Goal: Feedback & Contribution: Leave review/rating

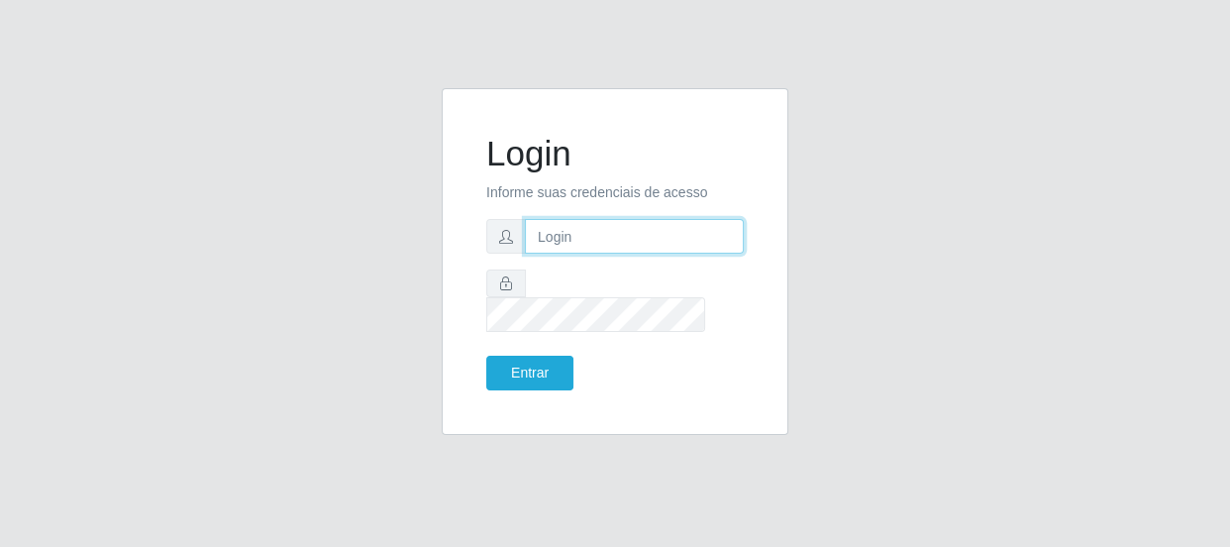
click at [670, 249] on input "text" at bounding box center [634, 236] width 219 height 35
type input "[EMAIL_ADDRESS][DOMAIN_NAME]"
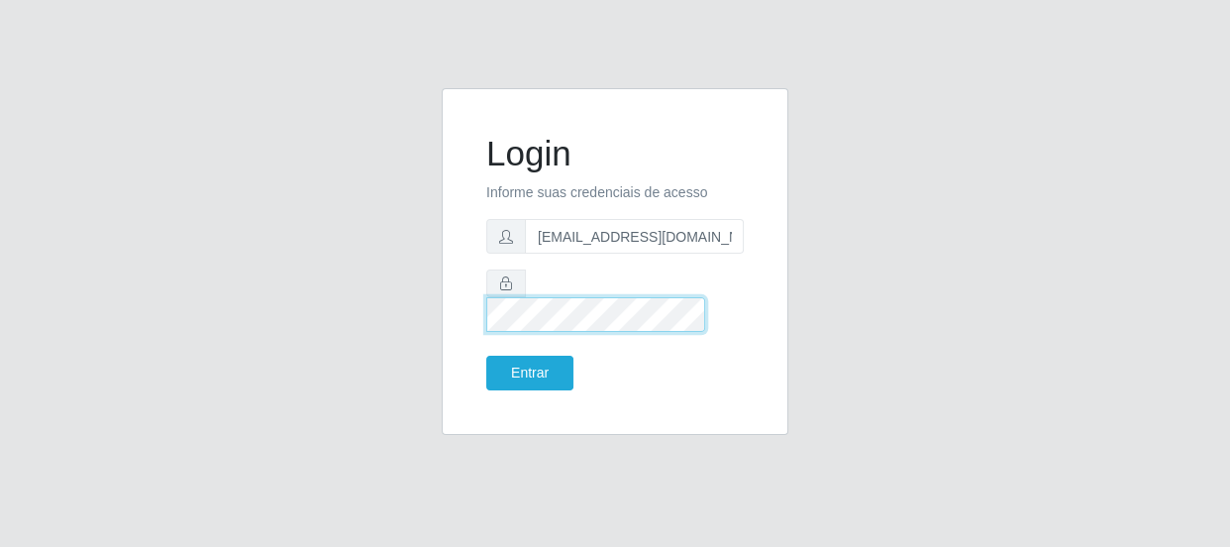
click at [486, 356] on button "Entrar" at bounding box center [529, 373] width 87 height 35
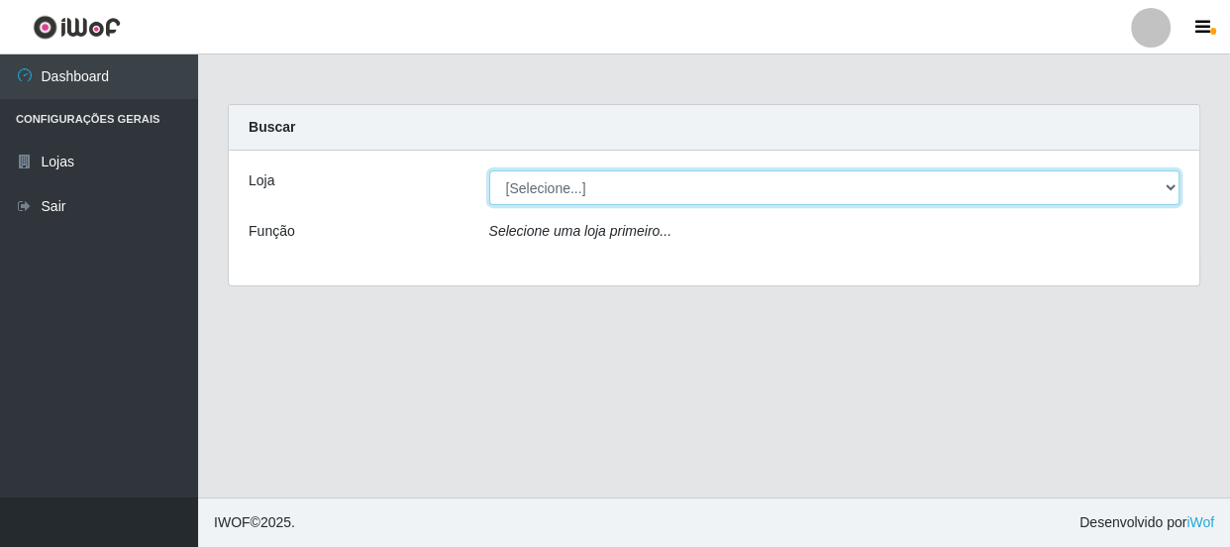
click at [1174, 191] on select "[Selecione...] Hiper Queiroz - [GEOGRAPHIC_DATA]" at bounding box center [834, 187] width 691 height 35
select select "513"
click at [489, 170] on select "[Selecione...] Hiper Queiroz - [GEOGRAPHIC_DATA]" at bounding box center [834, 187] width 691 height 35
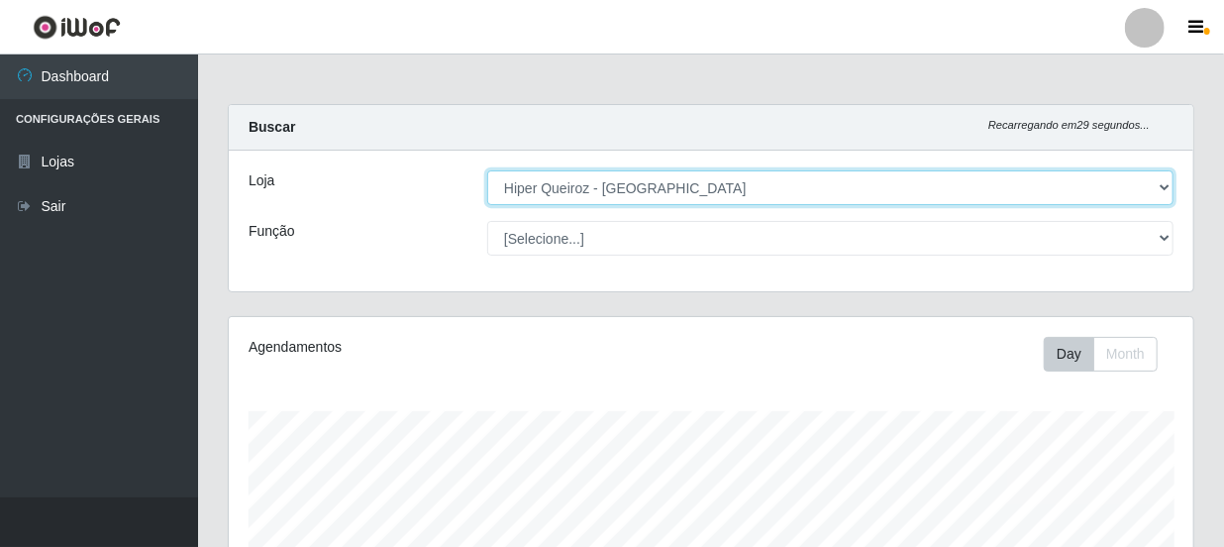
scroll to position [411, 965]
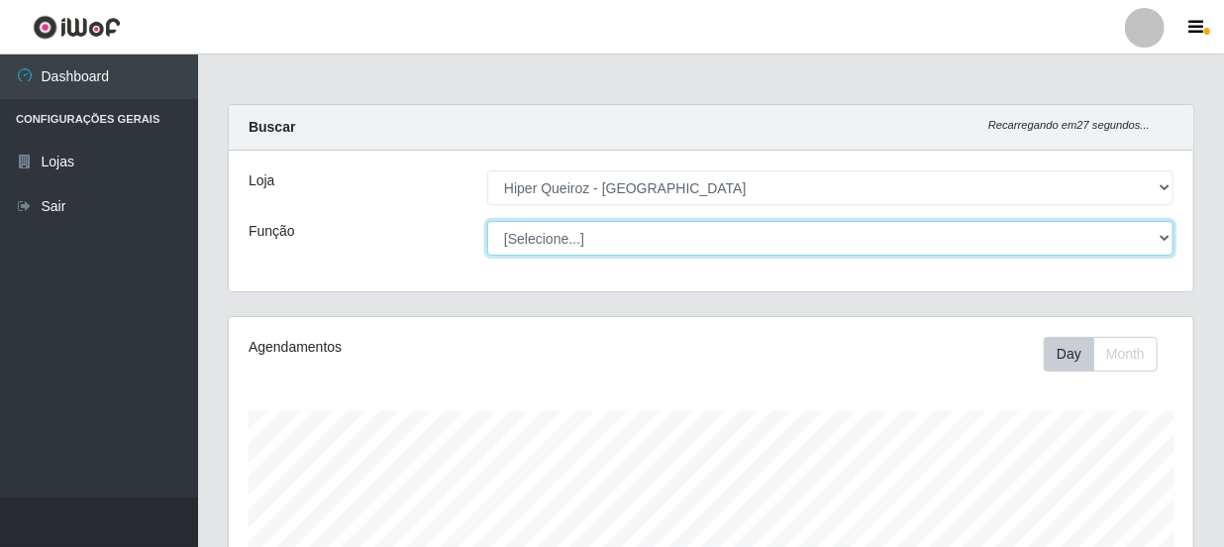
click at [1164, 233] on select "[Selecione...] Embalador Embalador + Embalador ++ Operador de Caixa Operador de…" at bounding box center [830, 238] width 686 height 35
select select "1"
click at [487, 221] on select "[Selecione...] Embalador Embalador + Embalador ++ Operador de Caixa Operador de…" at bounding box center [830, 238] width 686 height 35
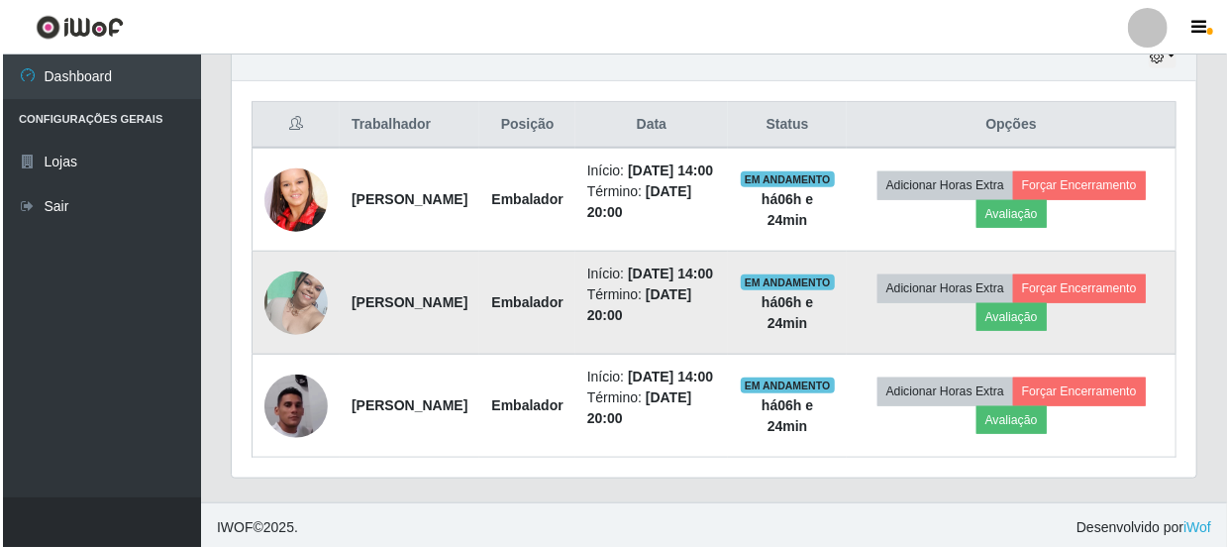
scroll to position [785, 0]
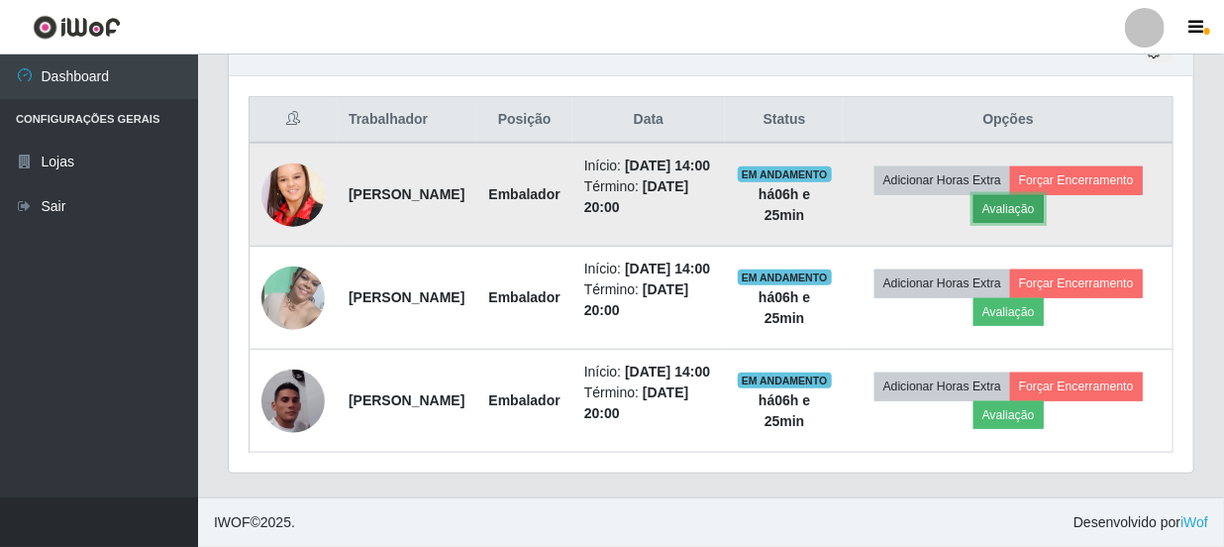
click at [1044, 195] on button "Avaliação" at bounding box center [1008, 209] width 70 height 28
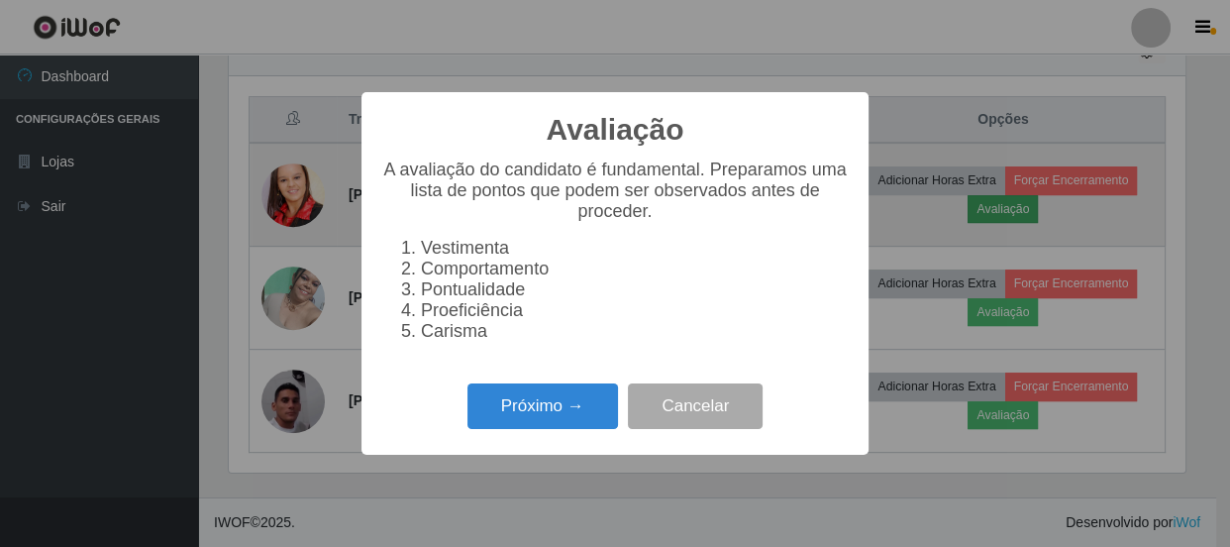
scroll to position [411, 956]
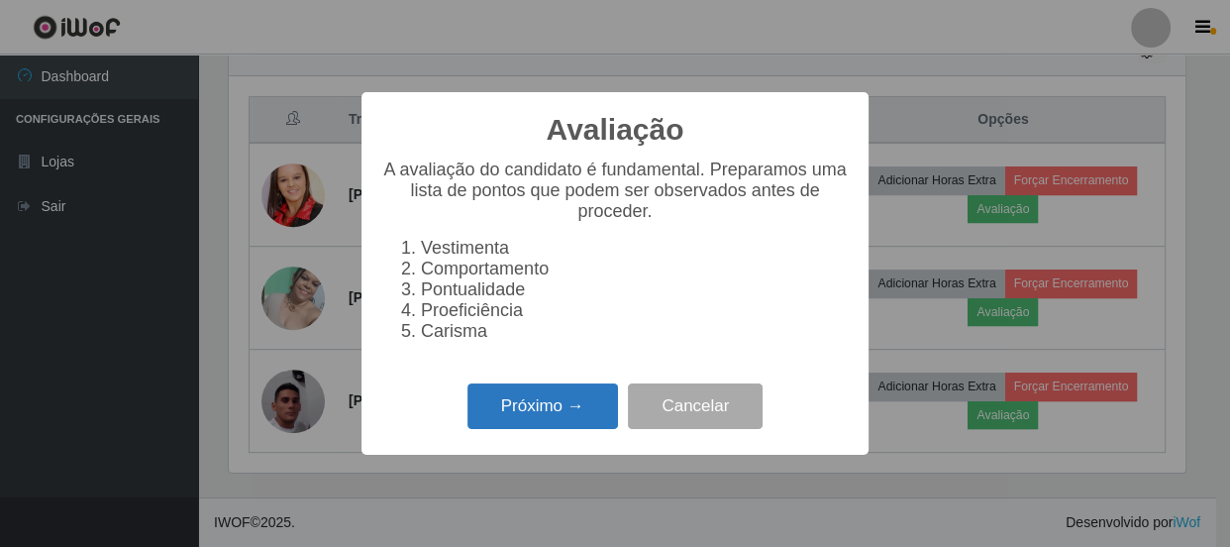
click at [563, 416] on button "Próximo →" at bounding box center [542, 406] width 151 height 47
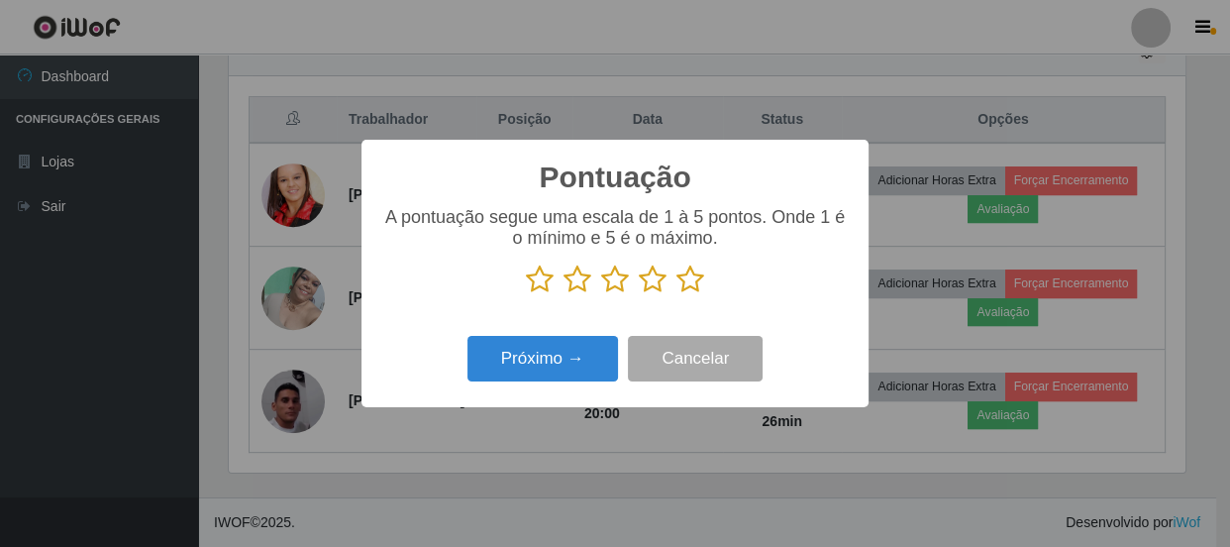
scroll to position [989890, 989344]
drag, startPoint x: 539, startPoint y: 289, endPoint x: 550, endPoint y: 284, distance: 12.0
click at [541, 287] on icon at bounding box center [540, 279] width 28 height 30
click at [526, 294] on input "radio" at bounding box center [526, 294] width 0 height 0
click at [587, 279] on icon at bounding box center [577, 279] width 28 height 30
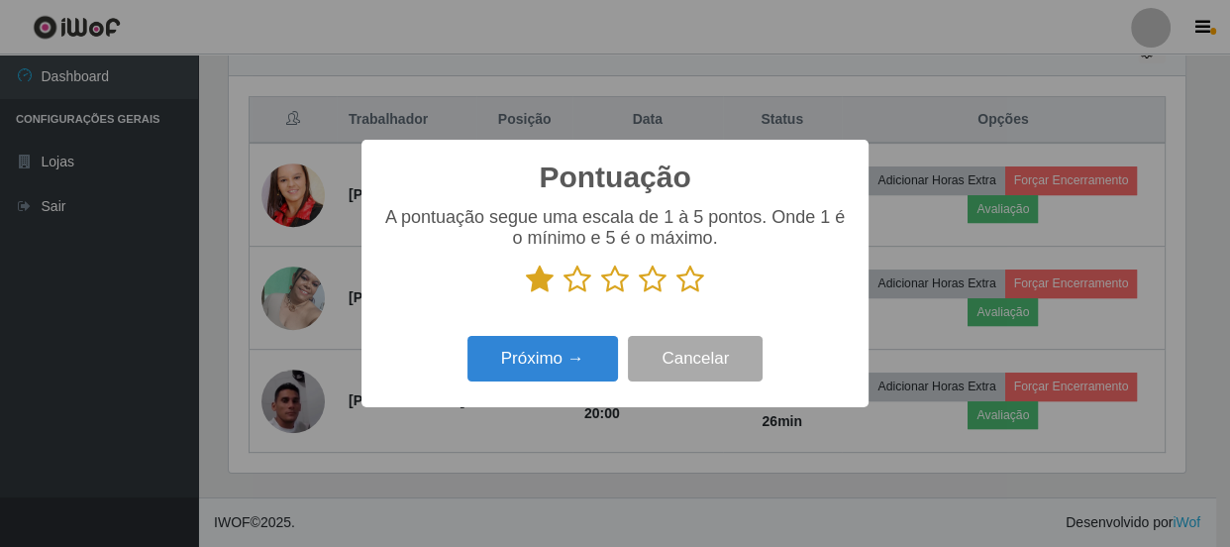
click at [563, 294] on input "radio" at bounding box center [563, 294] width 0 height 0
click at [611, 284] on icon at bounding box center [615, 279] width 28 height 30
click at [601, 294] on input "radio" at bounding box center [601, 294] width 0 height 0
click at [650, 284] on icon at bounding box center [653, 279] width 28 height 30
click at [639, 294] on input "radio" at bounding box center [639, 294] width 0 height 0
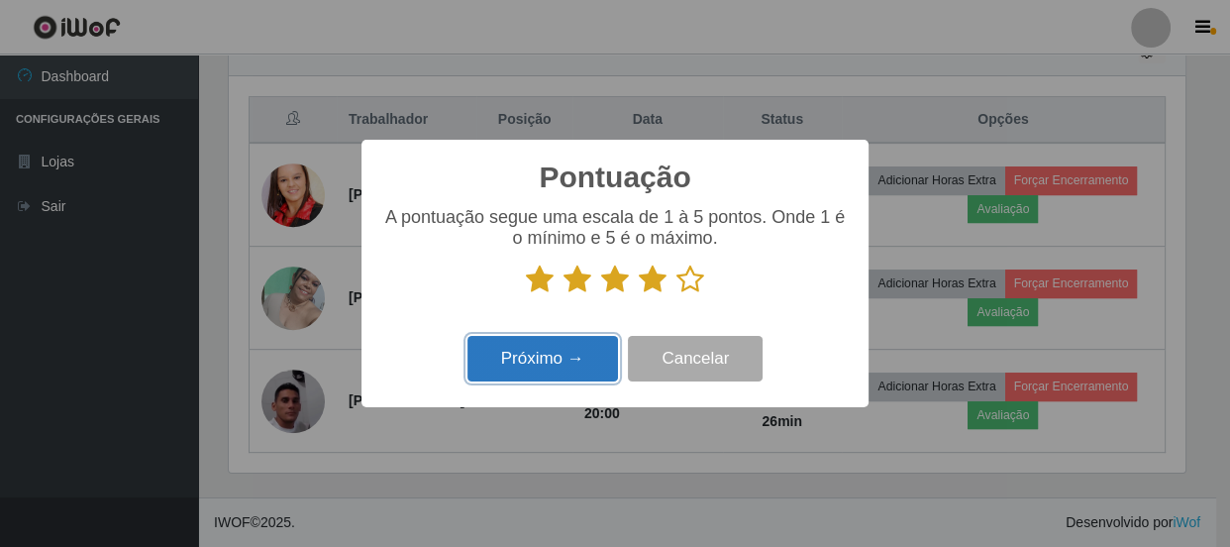
click at [549, 366] on button "Próximo →" at bounding box center [542, 359] width 151 height 47
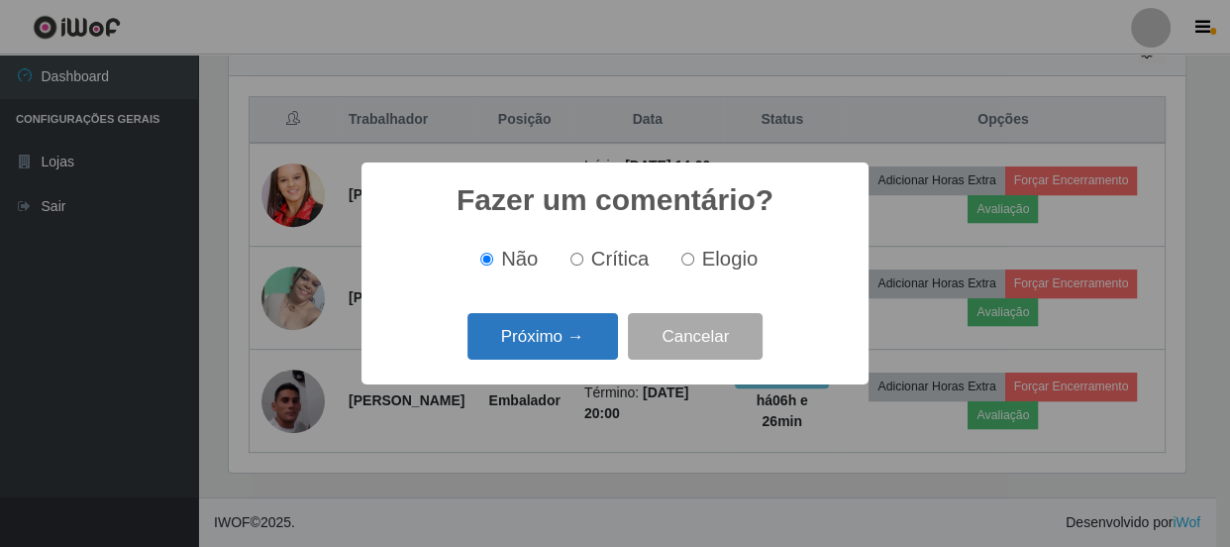
click at [557, 340] on button "Próximo →" at bounding box center [542, 336] width 151 height 47
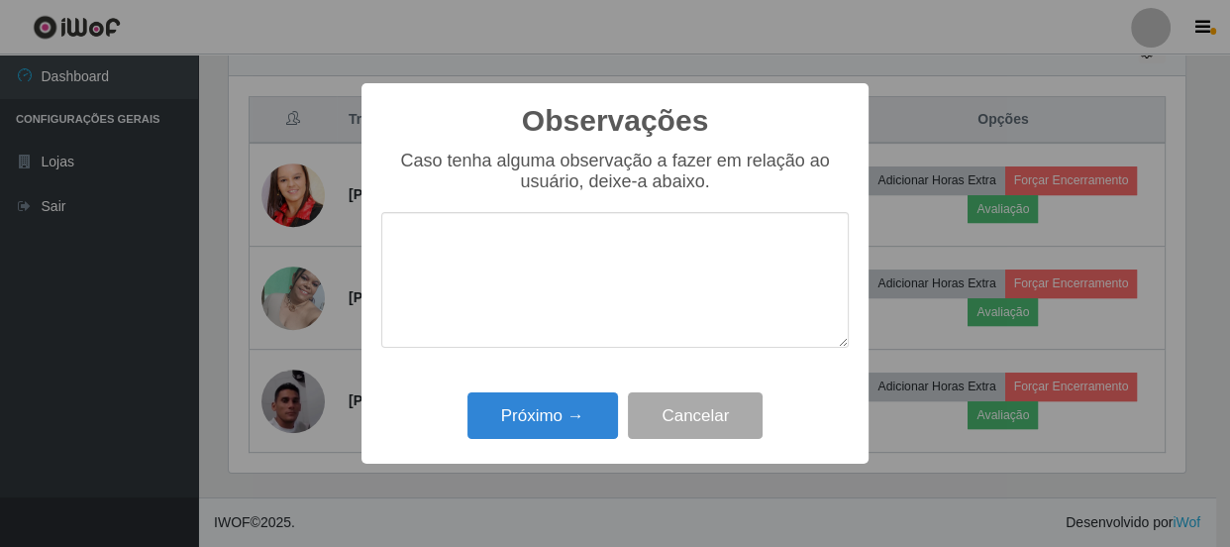
type textarea "b"
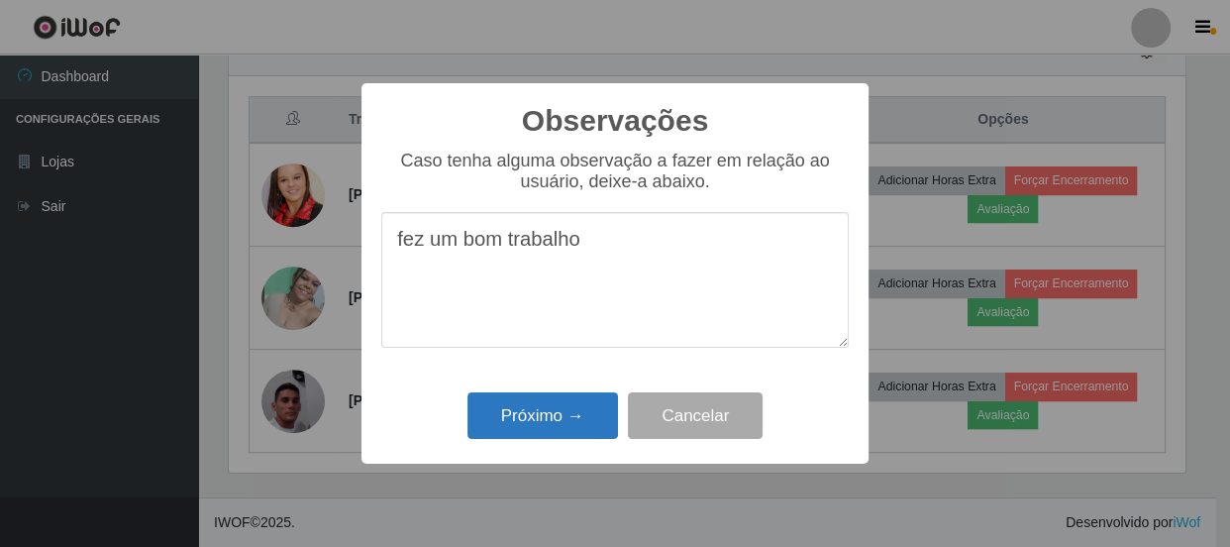
type textarea "fez um bom trabalho"
click at [535, 416] on button "Próximo →" at bounding box center [542, 415] width 151 height 47
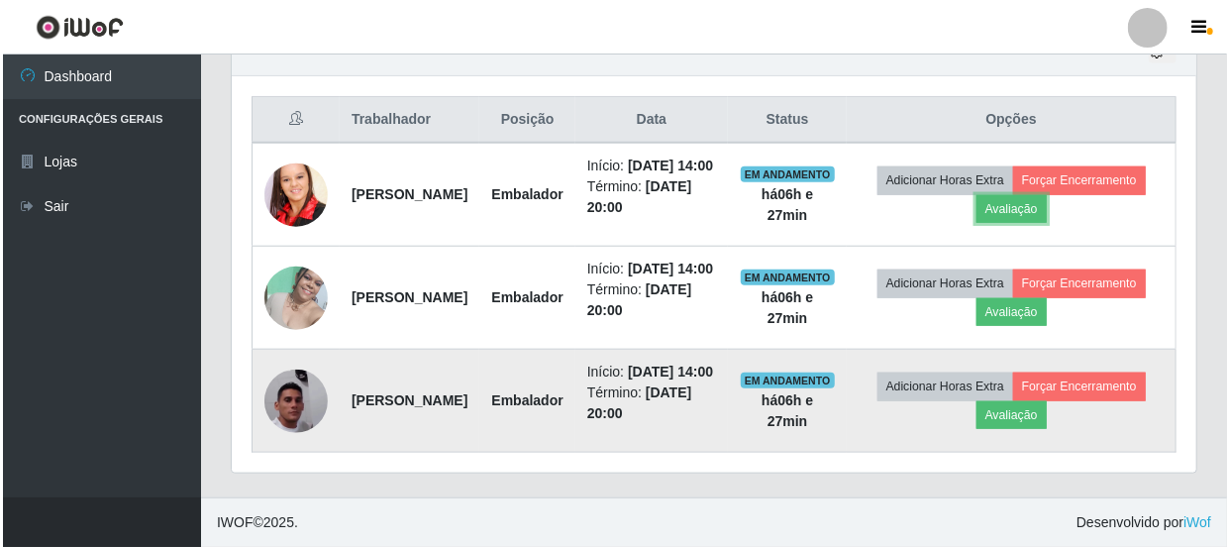
scroll to position [411, 965]
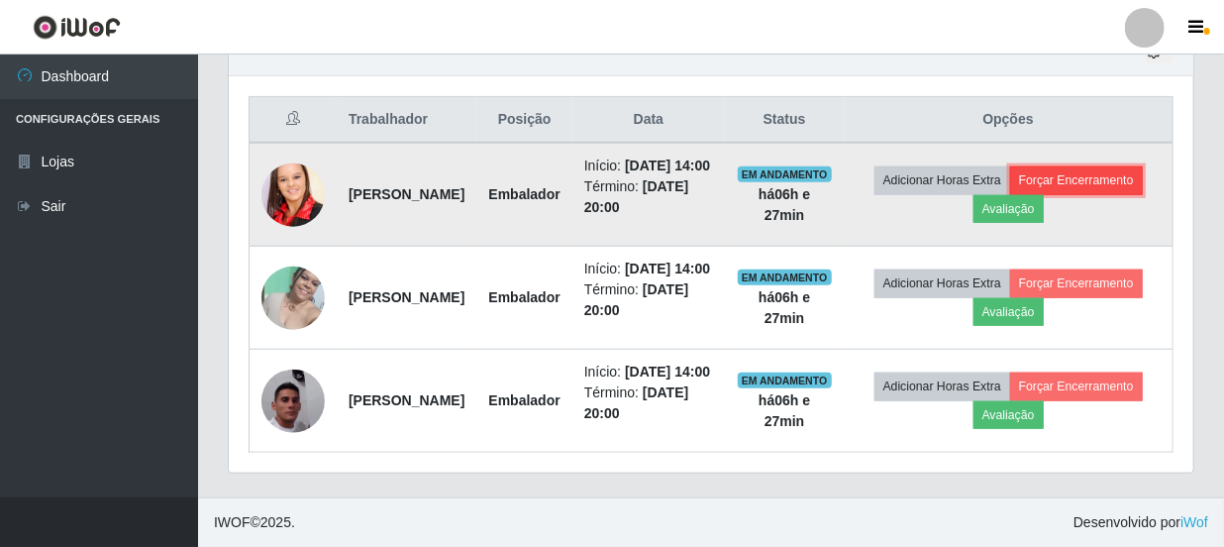
click at [1020, 166] on button "Forçar Encerramento" at bounding box center [1076, 180] width 133 height 28
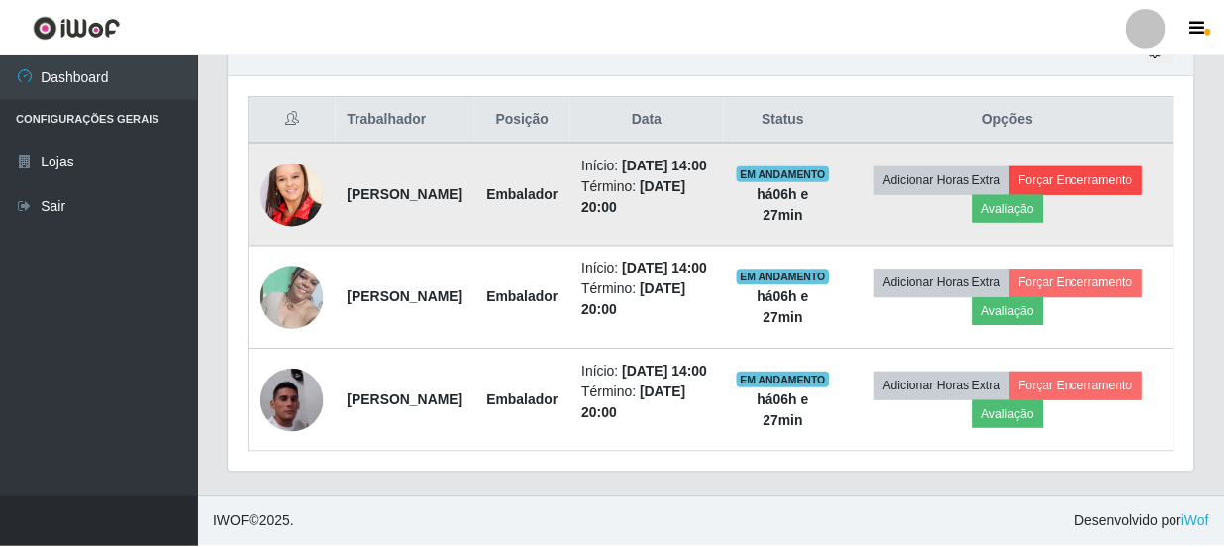
scroll to position [411, 956]
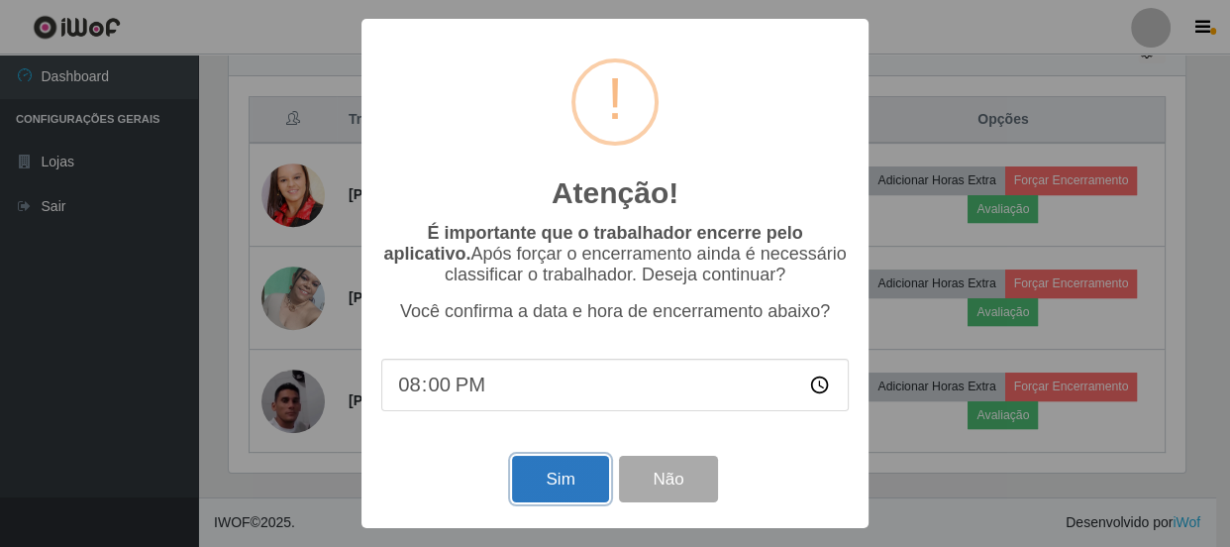
click at [544, 478] on button "Sim" at bounding box center [560, 479] width 96 height 47
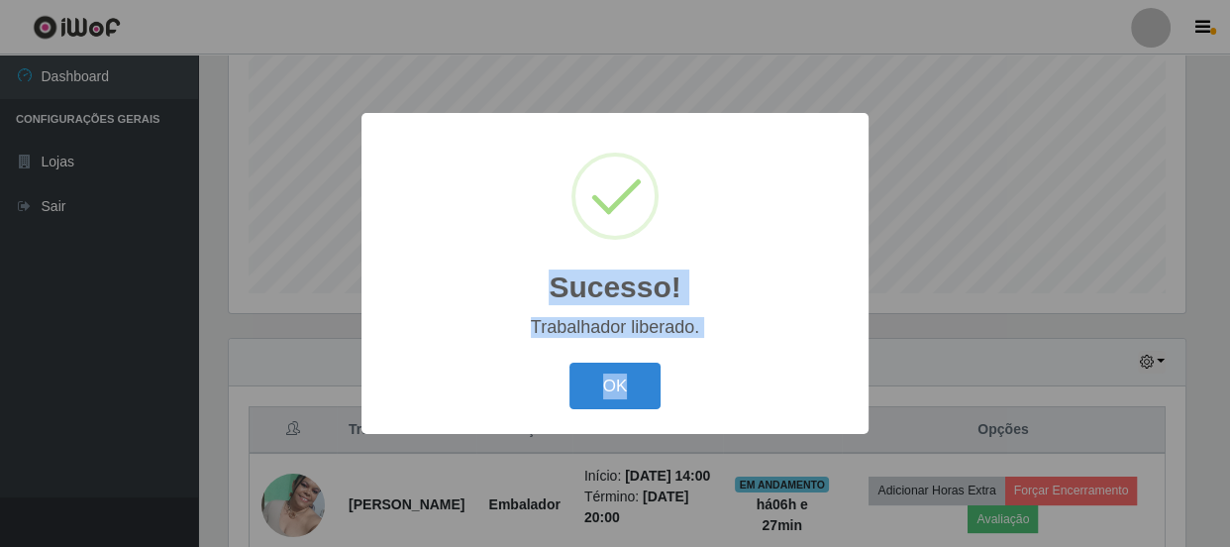
click at [815, 546] on html "Perfil Alterar Senha Sair Dashboard Configurações Gerais Lojas Sair Carregando.…" at bounding box center [615, 169] width 1230 height 1169
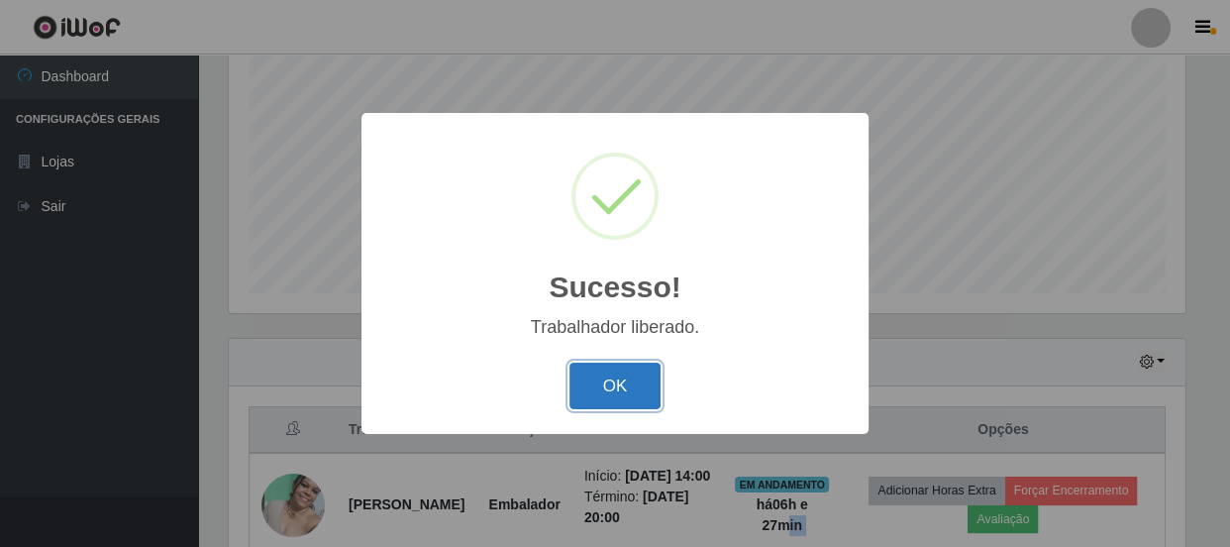
click at [616, 385] on button "OK" at bounding box center [615, 385] width 92 height 47
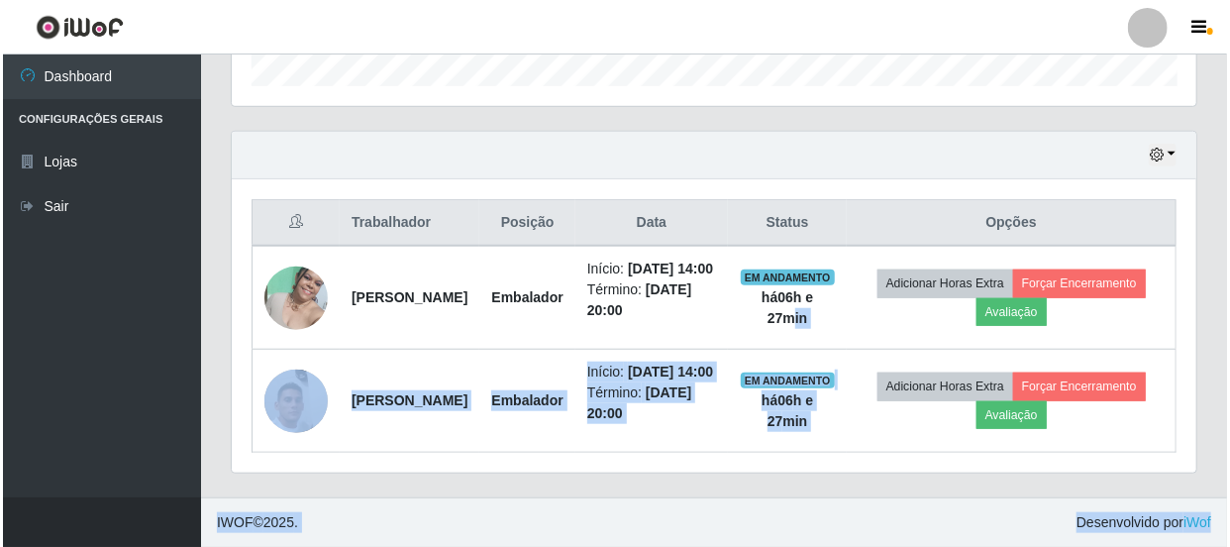
scroll to position [662, 0]
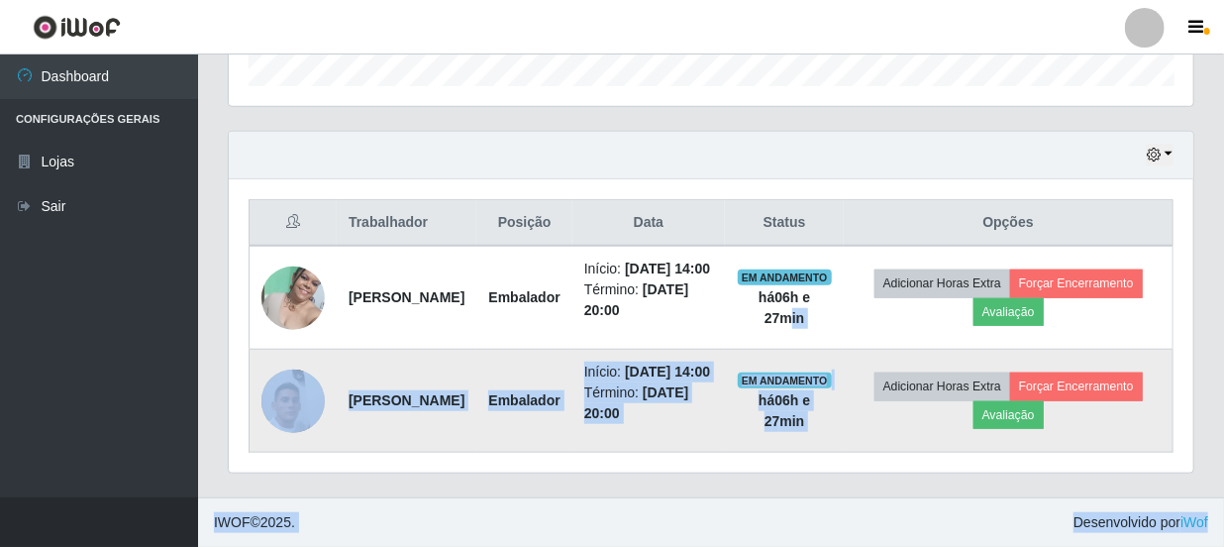
click at [476, 406] on td "[PERSON_NAME]" at bounding box center [407, 401] width 140 height 103
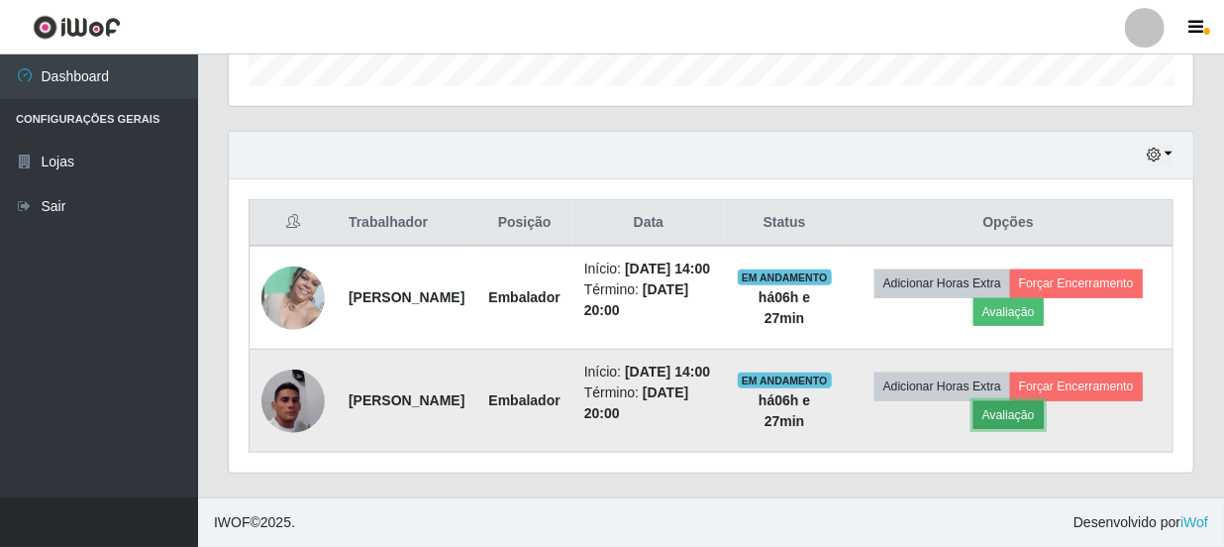
click at [1044, 401] on button "Avaliação" at bounding box center [1008, 415] width 70 height 28
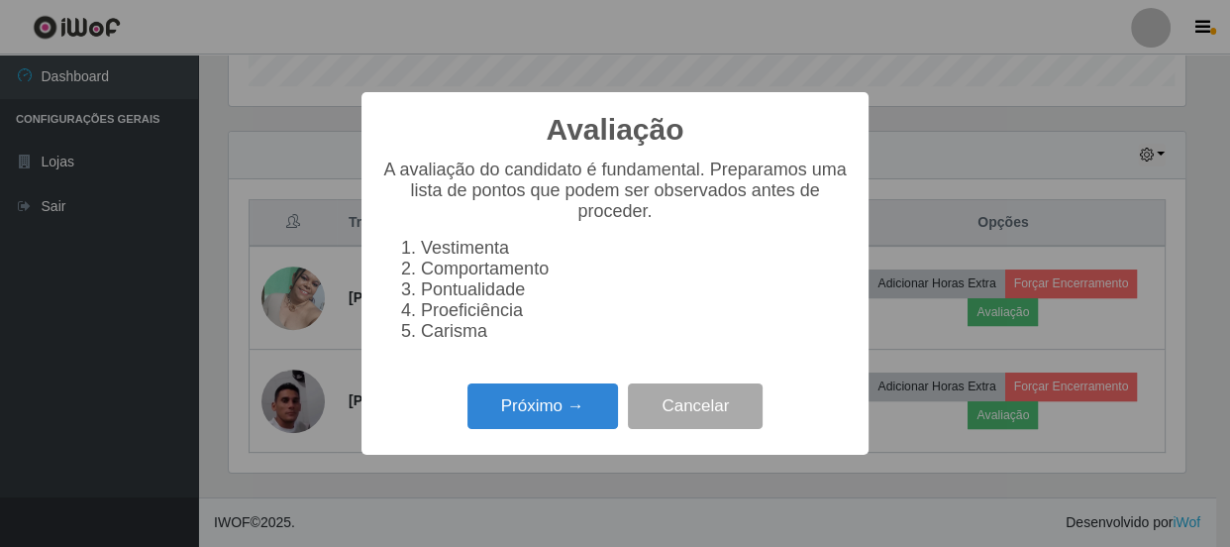
scroll to position [411, 956]
click at [560, 424] on button "Próximo →" at bounding box center [542, 406] width 151 height 47
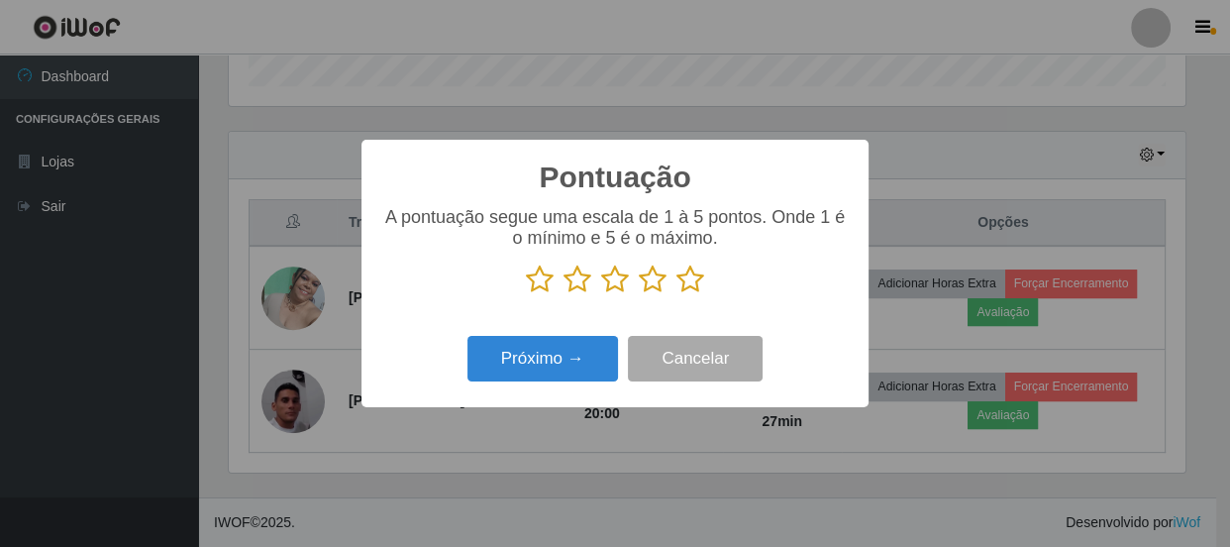
drag, startPoint x: 651, startPoint y: 279, endPoint x: 622, endPoint y: 301, distance: 36.0
click at [652, 278] on icon at bounding box center [653, 279] width 28 height 30
click at [639, 294] on input "radio" at bounding box center [639, 294] width 0 height 0
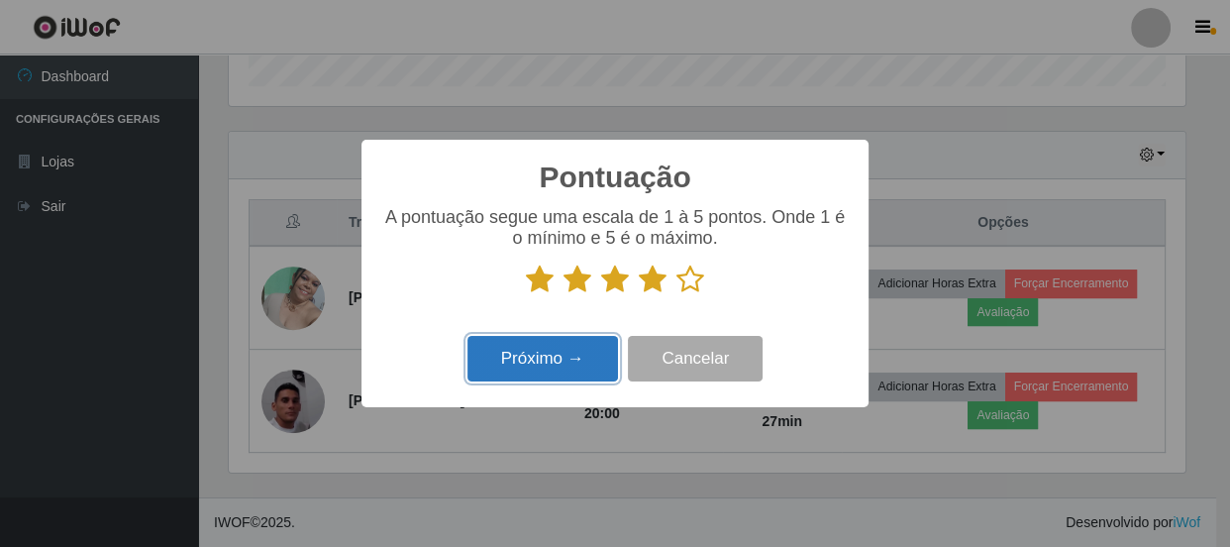
click at [558, 369] on button "Próximo →" at bounding box center [542, 359] width 151 height 47
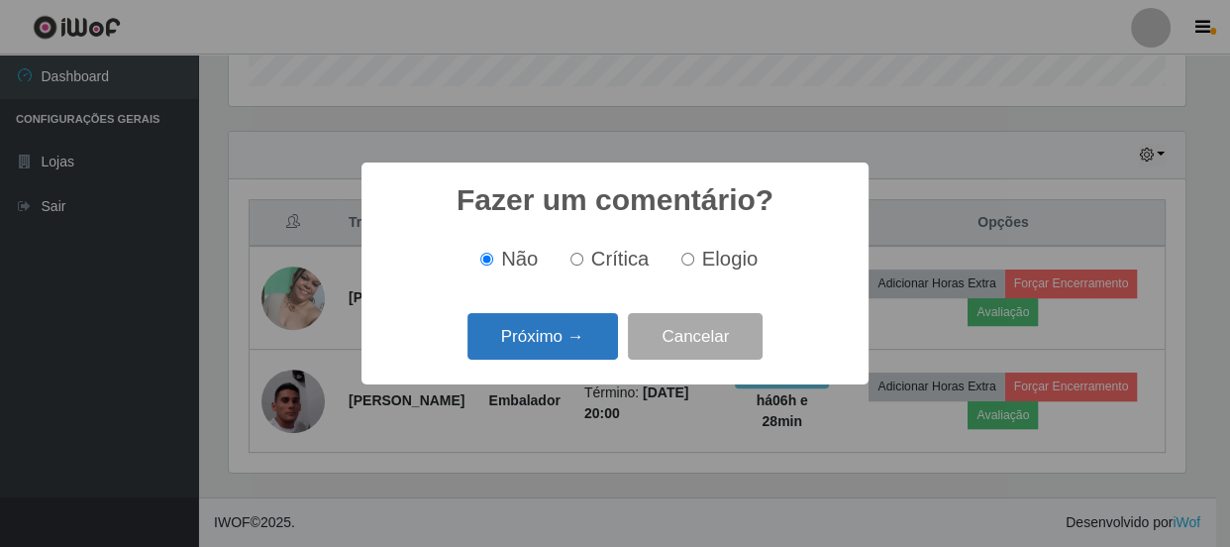
click at [518, 339] on button "Próximo →" at bounding box center [542, 336] width 151 height 47
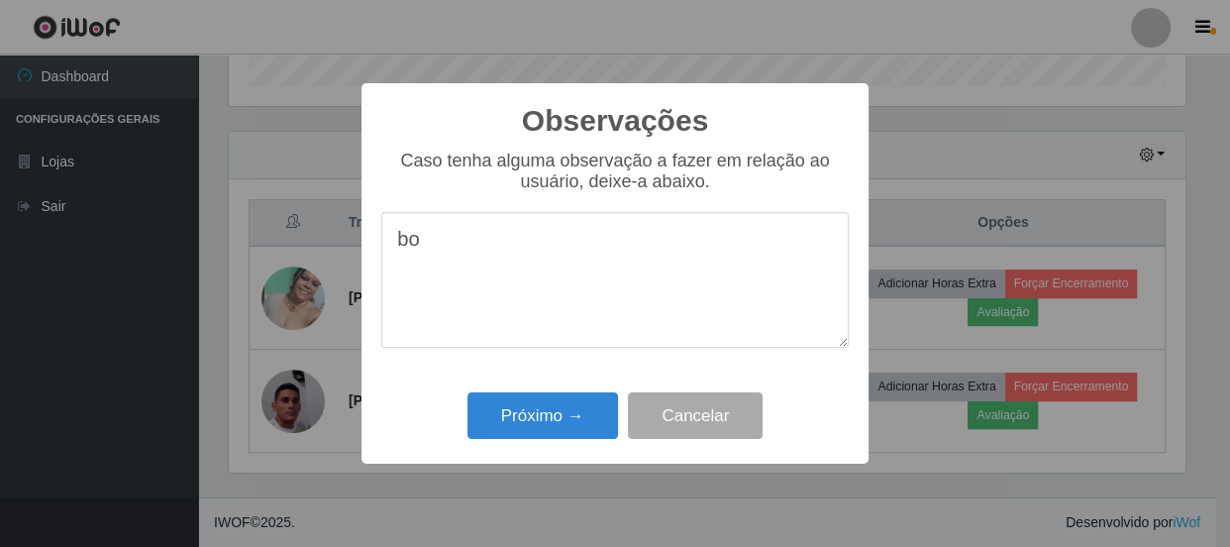
type textarea "b"
type textarea "e"
click at [502, 257] on textarea "fez um bomtrabalho" at bounding box center [614, 280] width 467 height 136
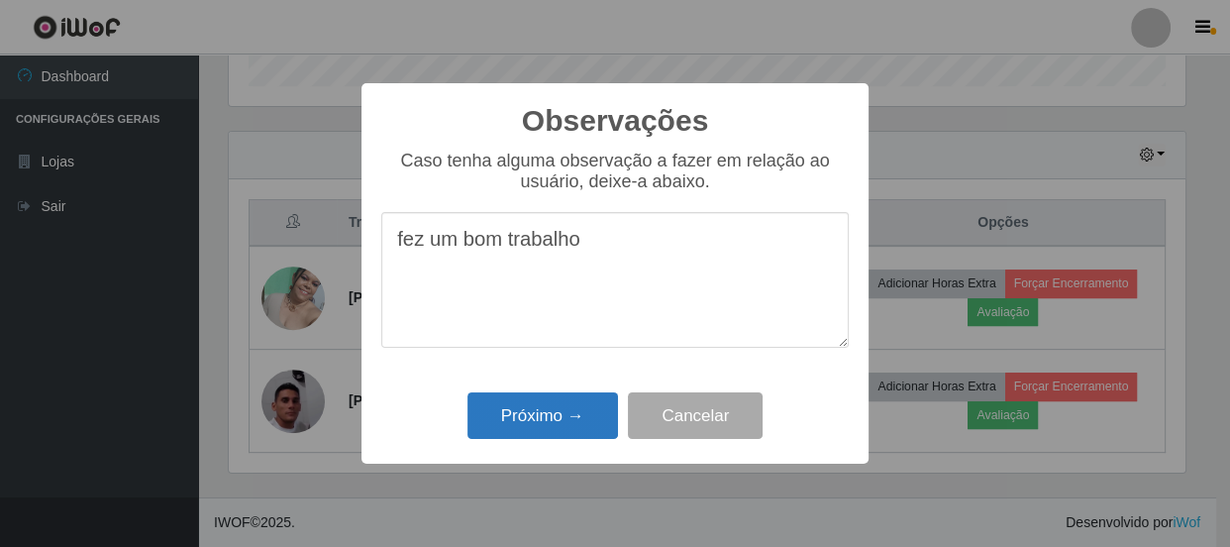
type textarea "fez um bom trabalho"
click at [552, 419] on button "Próximo →" at bounding box center [542, 415] width 151 height 47
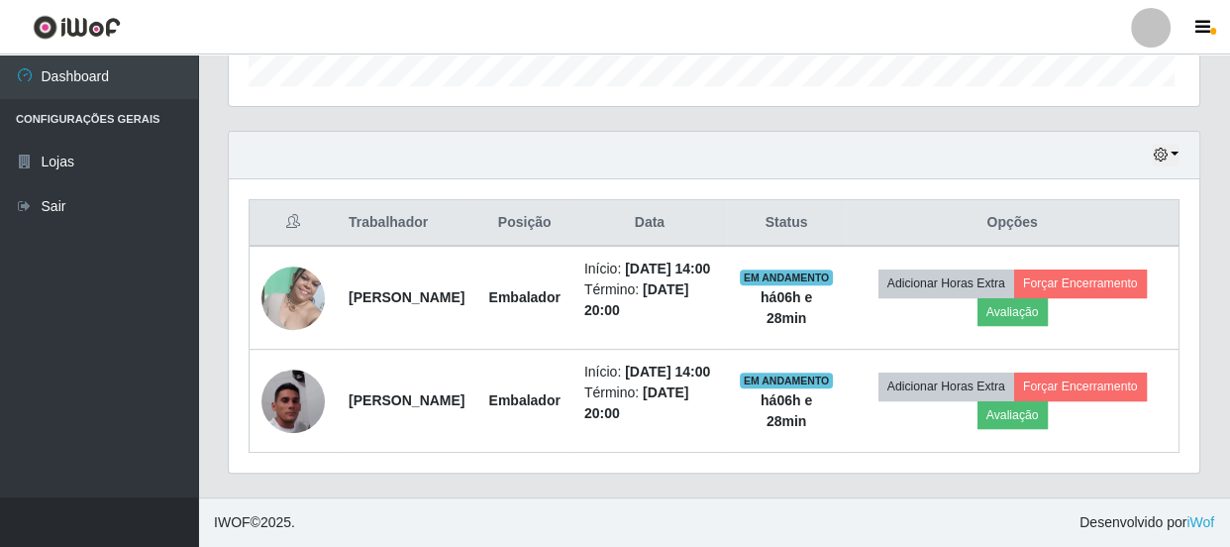
scroll to position [411, 965]
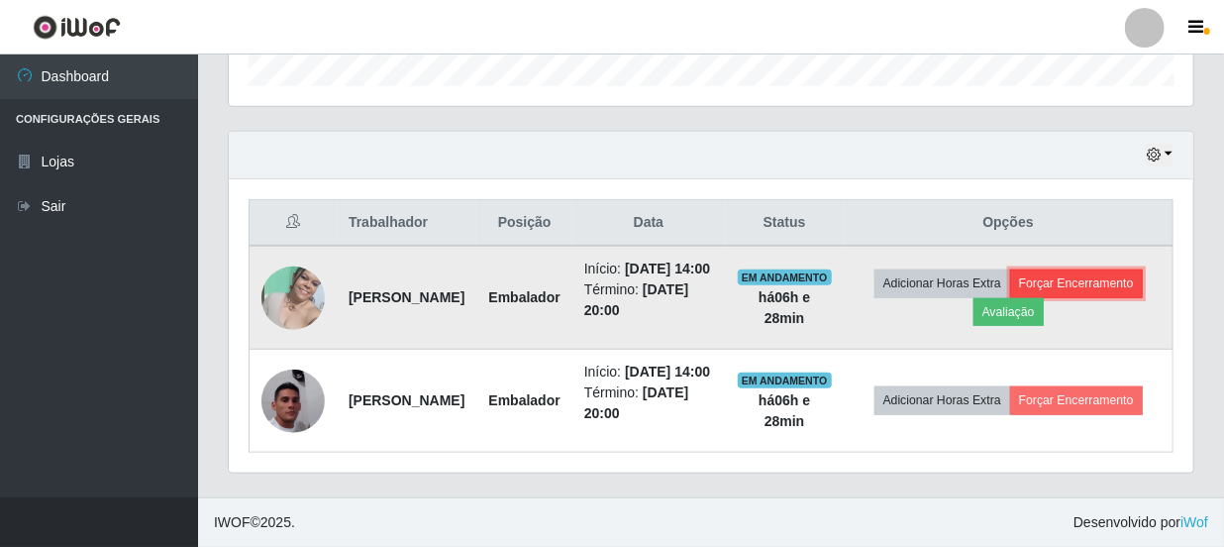
click at [1030, 285] on button "Forçar Encerramento" at bounding box center [1076, 283] width 133 height 28
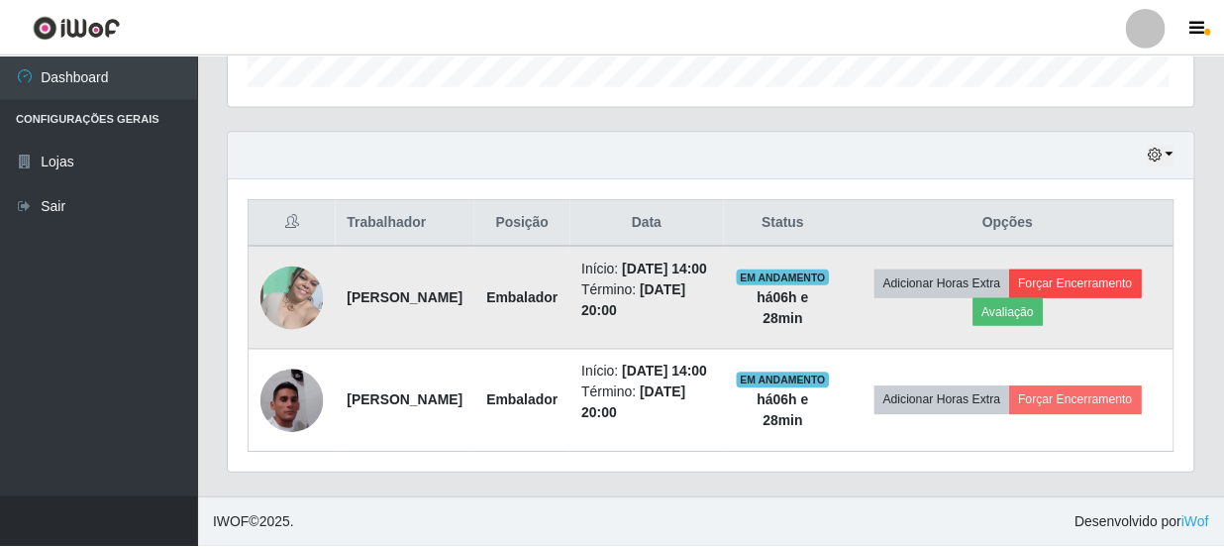
scroll to position [411, 956]
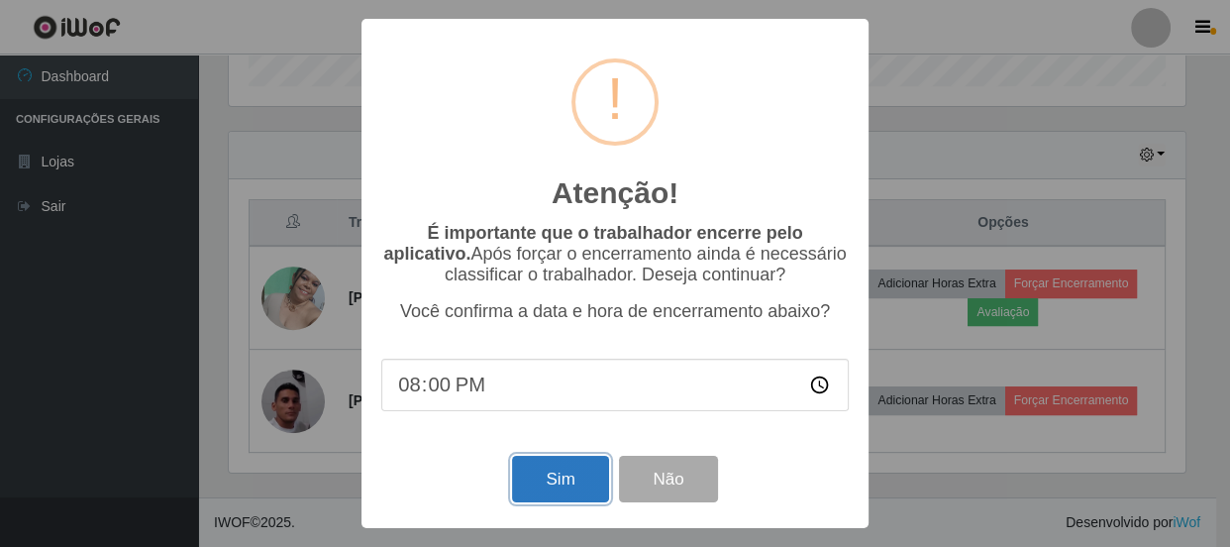
click at [584, 475] on button "Sim" at bounding box center [560, 479] width 96 height 47
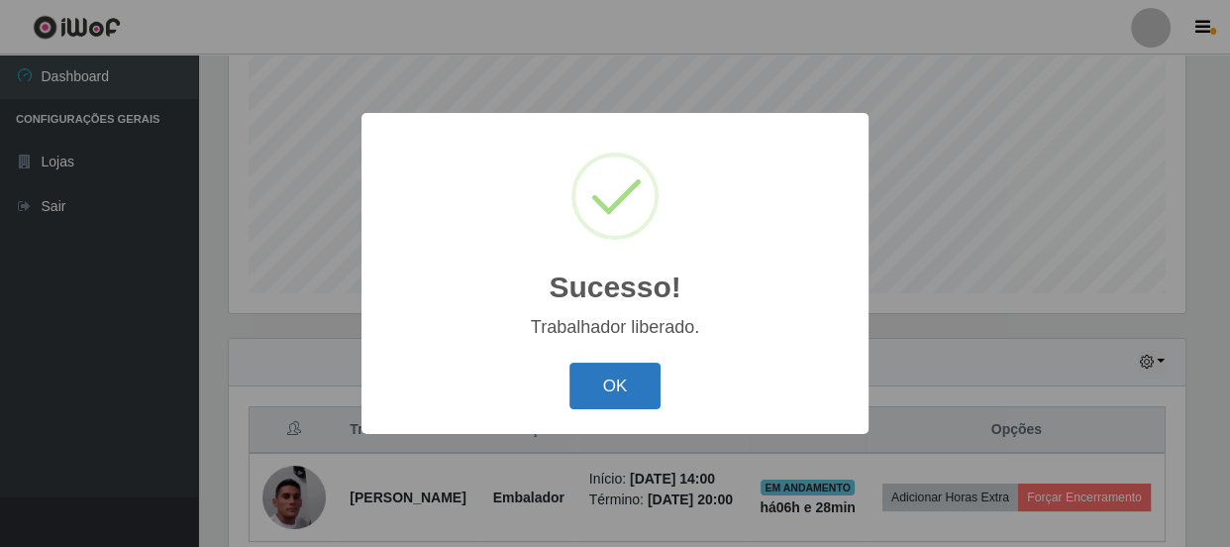
click at [623, 383] on button "OK" at bounding box center [615, 385] width 92 height 47
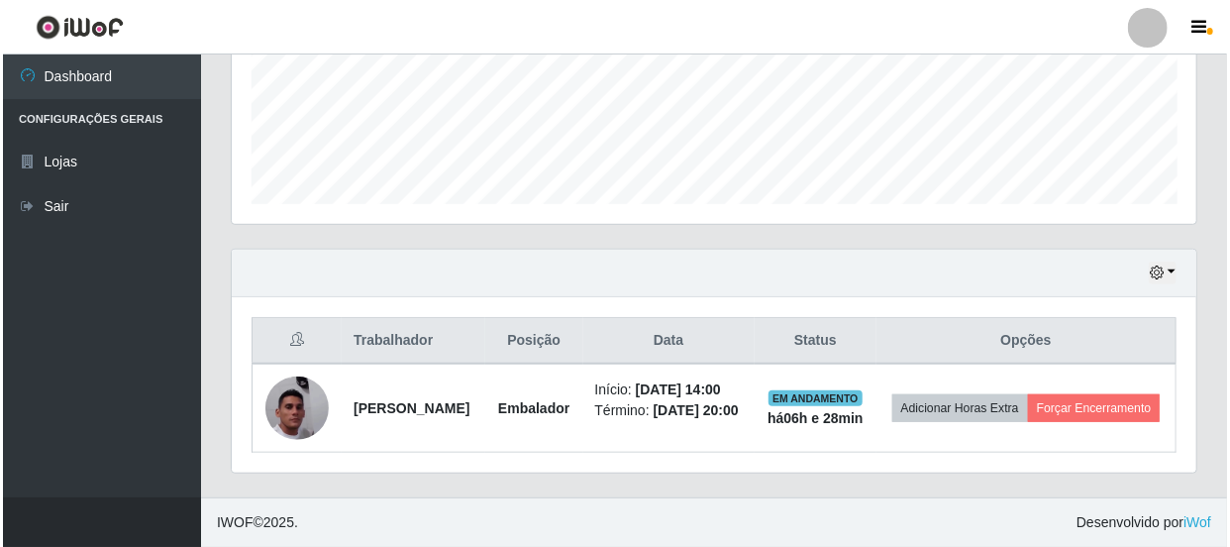
scroll to position [538, 0]
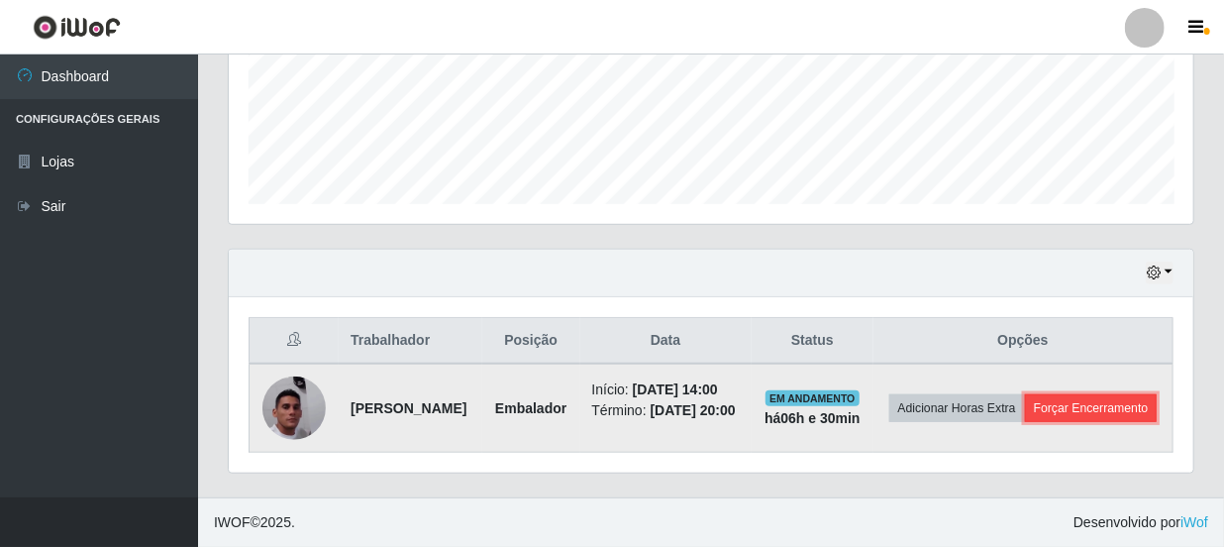
click at [1044, 406] on button "Forçar Encerramento" at bounding box center [1091, 408] width 133 height 28
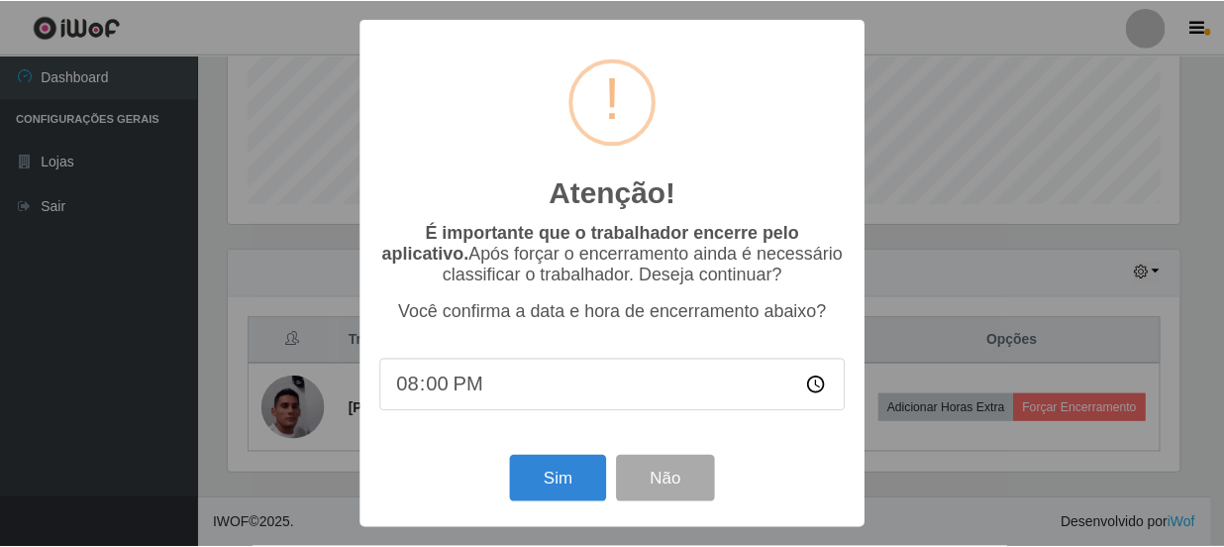
scroll to position [411, 956]
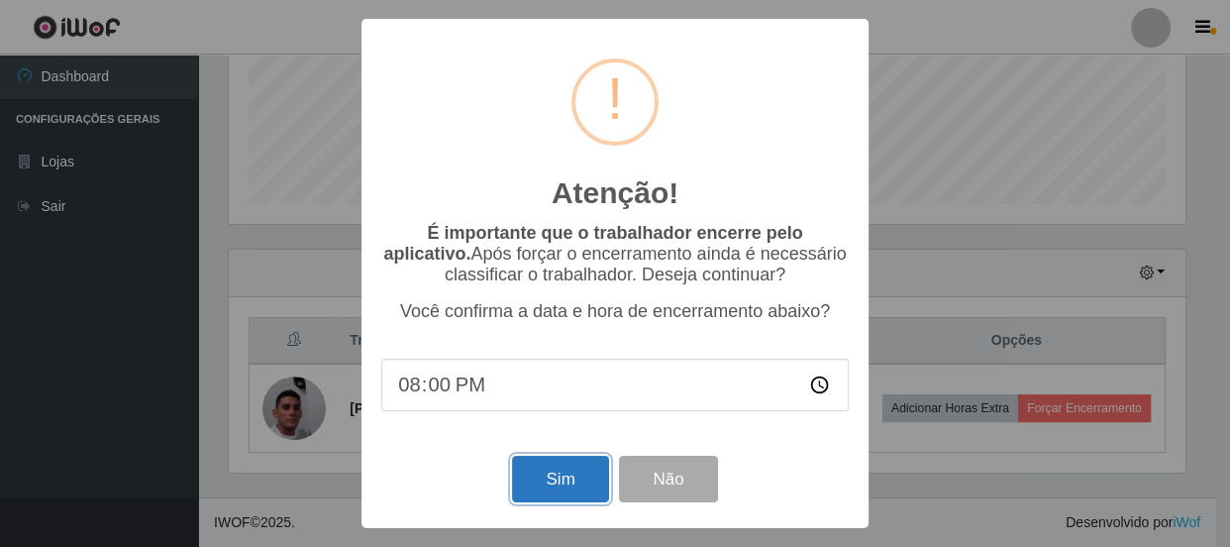
click at [569, 486] on button "Sim" at bounding box center [560, 479] width 96 height 47
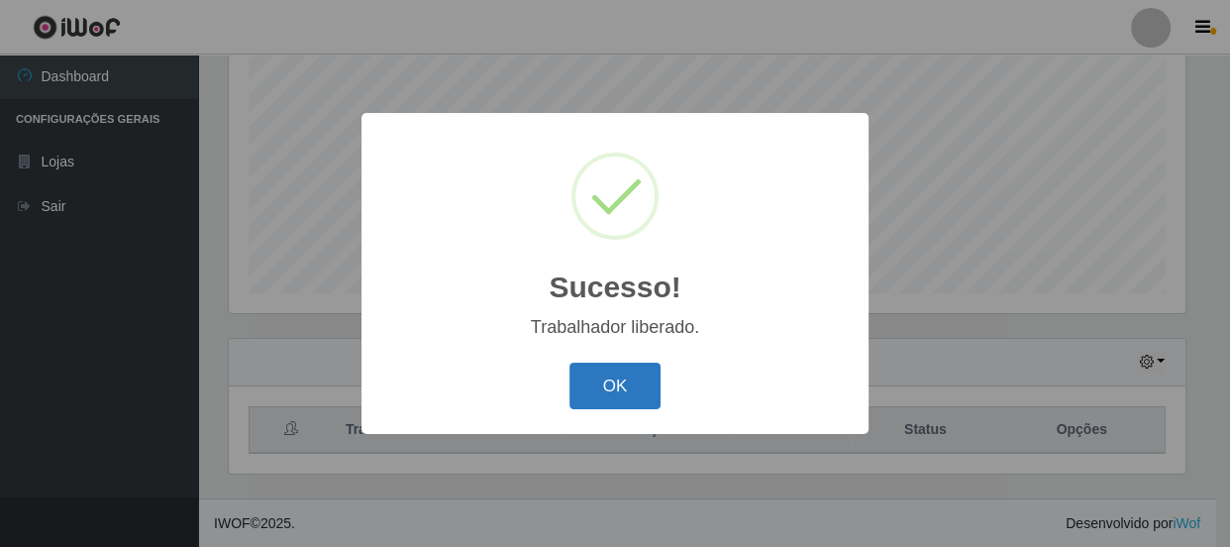
click at [624, 384] on button "OK" at bounding box center [615, 385] width 92 height 47
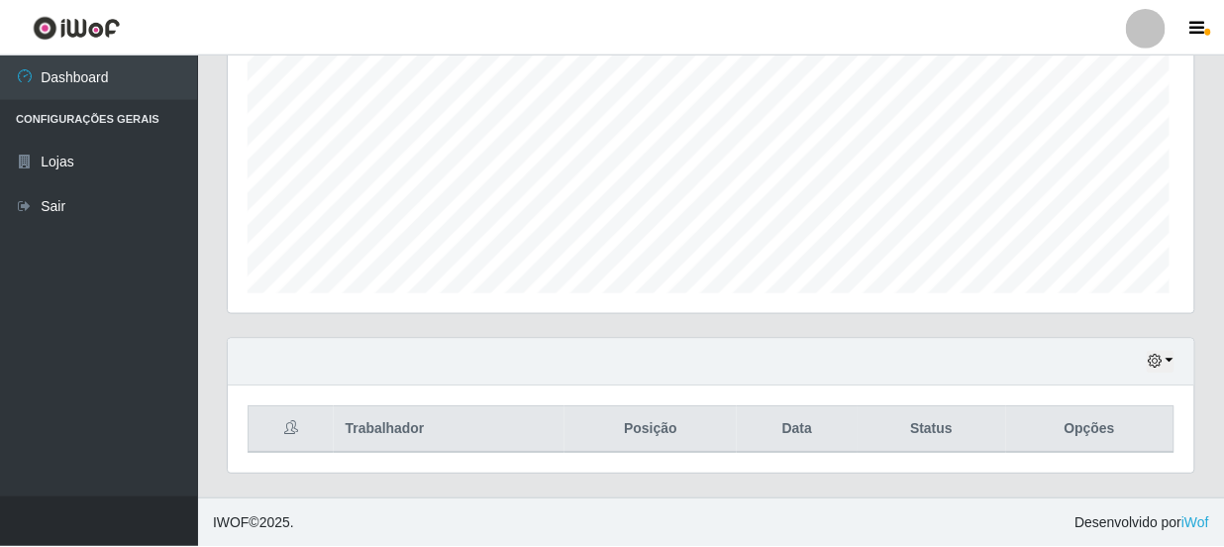
scroll to position [411, 965]
